Goal: Information Seeking & Learning: Learn about a topic

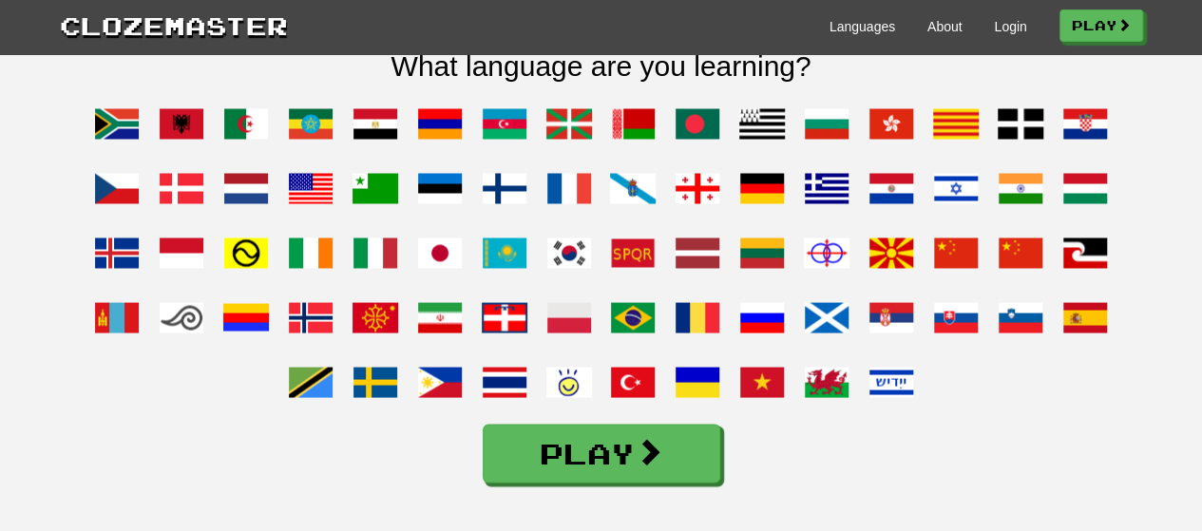
scroll to position [1529, 0]
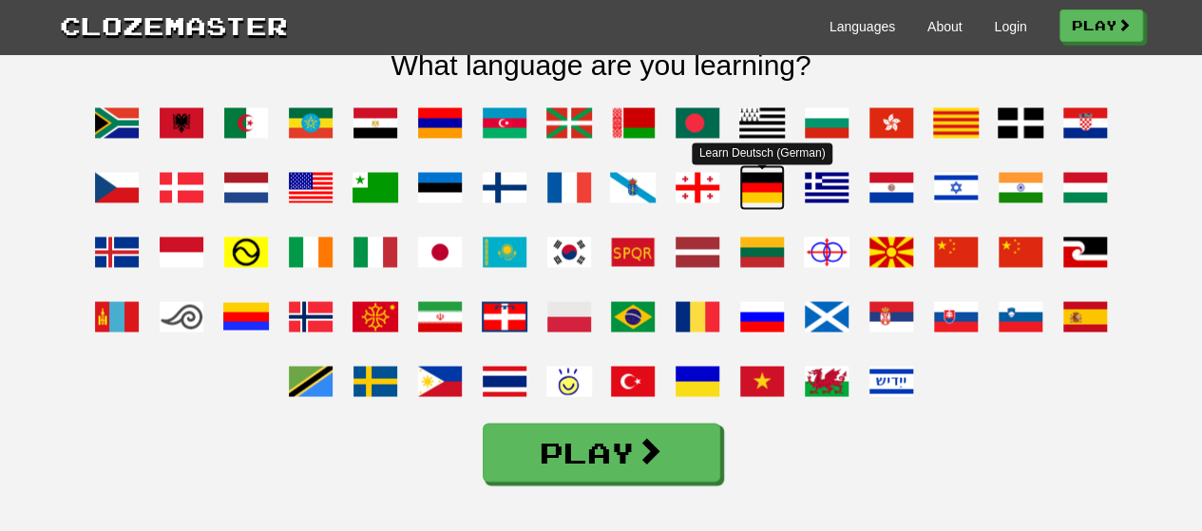
click at [768, 210] on span at bounding box center [762, 187] width 46 height 46
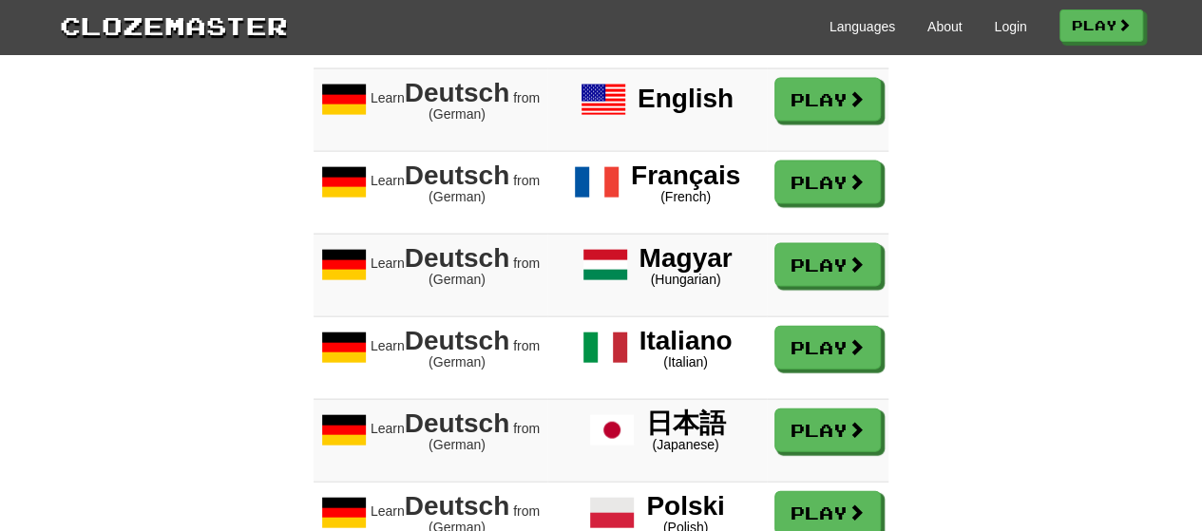
scroll to position [1936, 0]
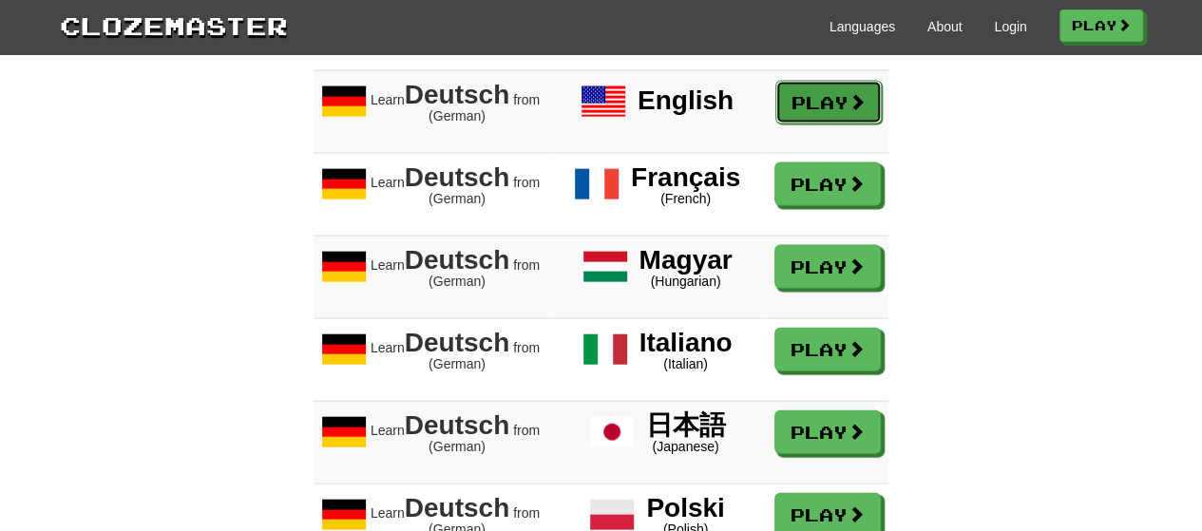
click at [822, 124] on link "Play" at bounding box center [828, 103] width 106 height 44
